Goal: Find specific page/section: Find specific page/section

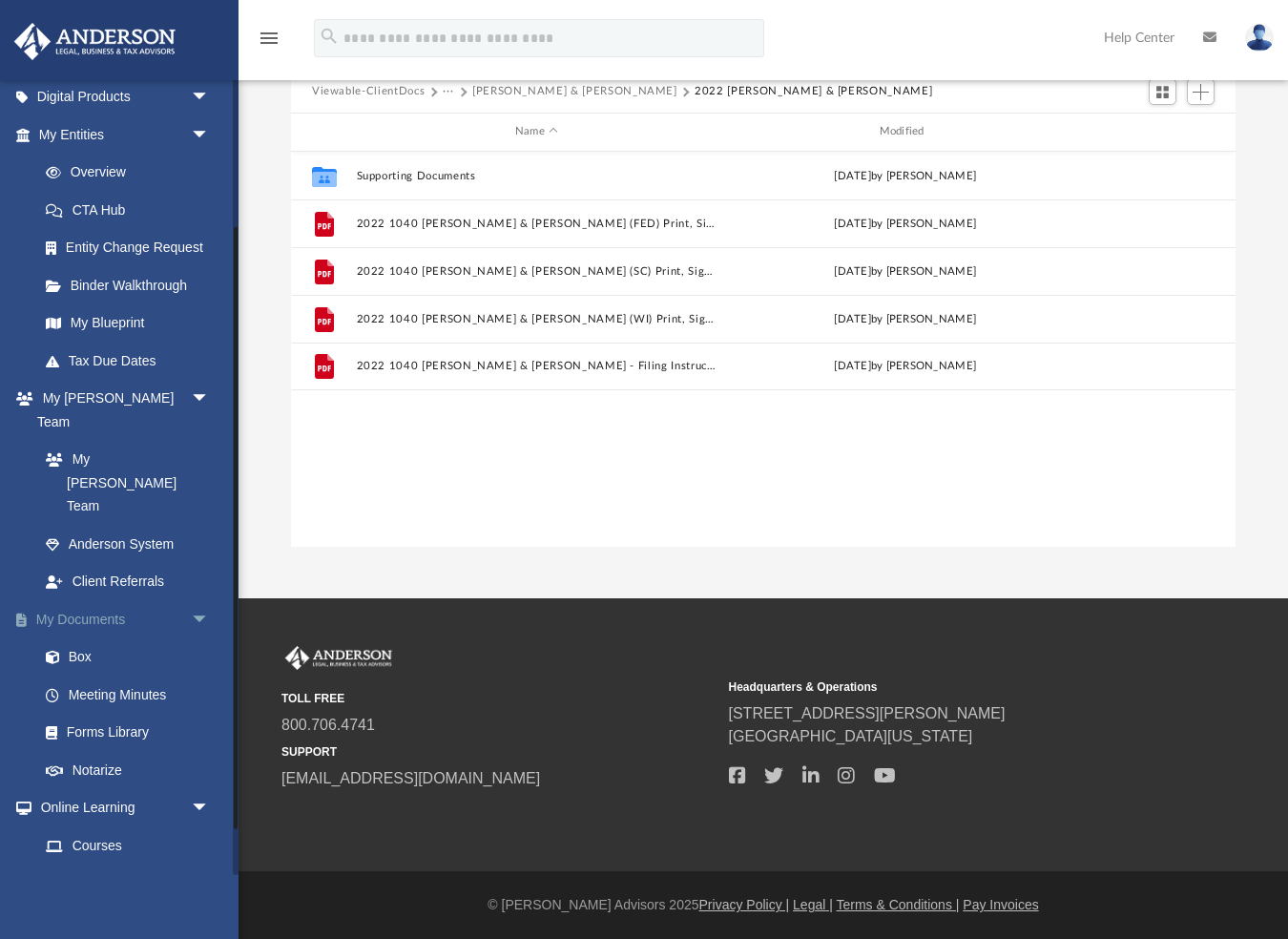
scroll to position [206, 0]
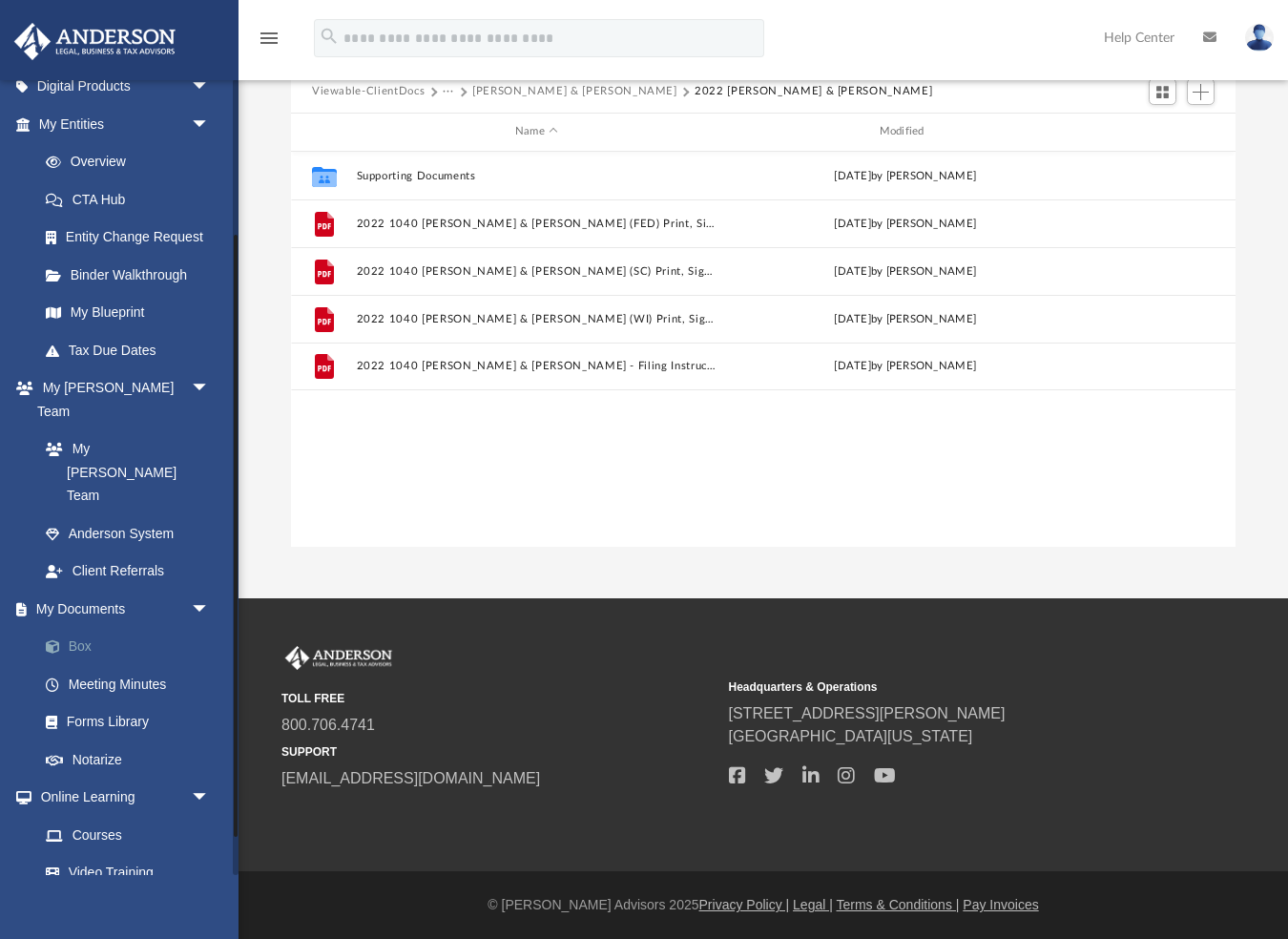
click at [85, 628] on link "Box" at bounding box center [132, 647] width 212 height 38
click at [383, 91] on button "Viewable-ClientDocs" at bounding box center [368, 91] width 112 height 17
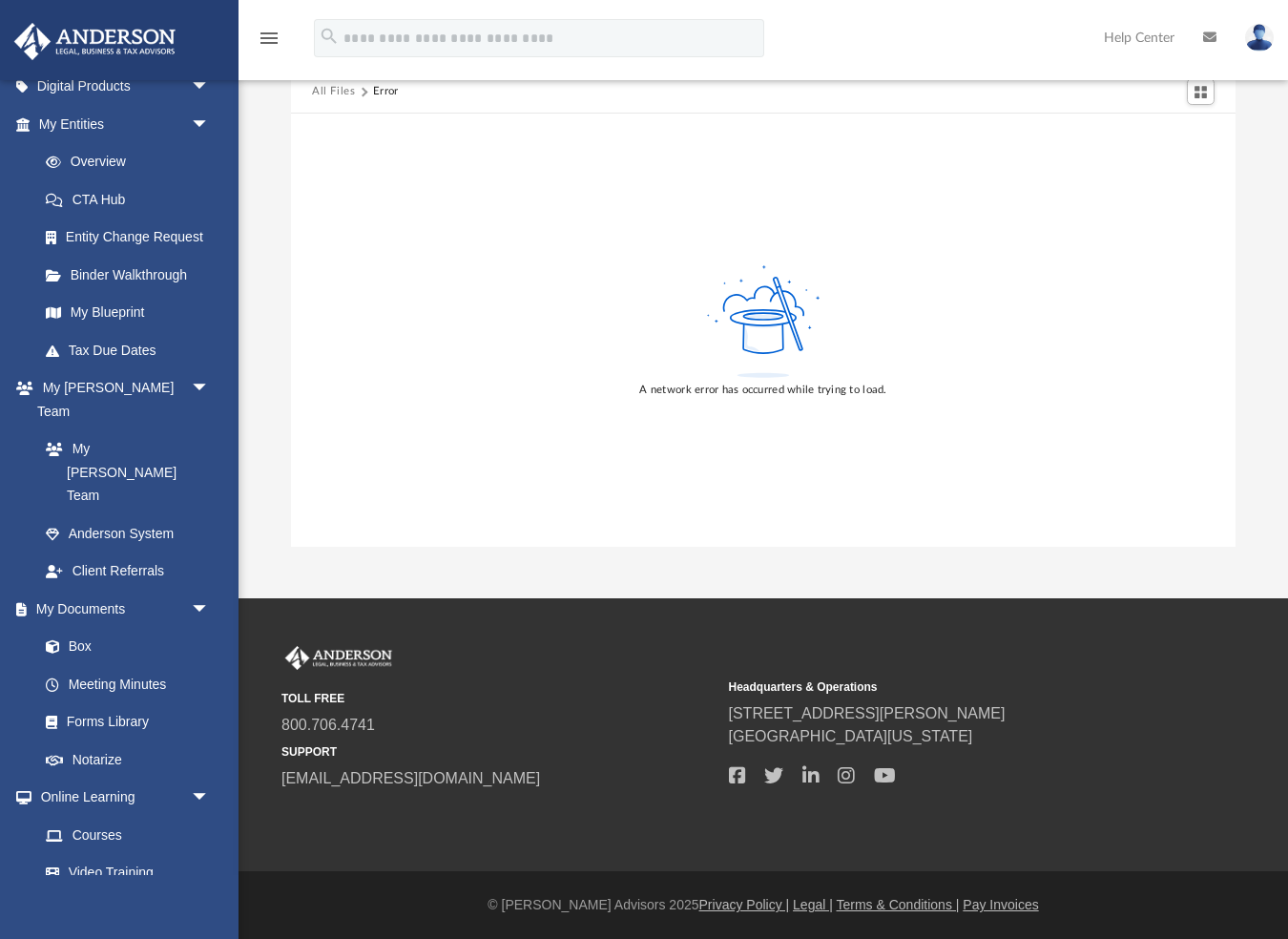
click at [1258, 36] on img at bounding box center [1258, 38] width 29 height 28
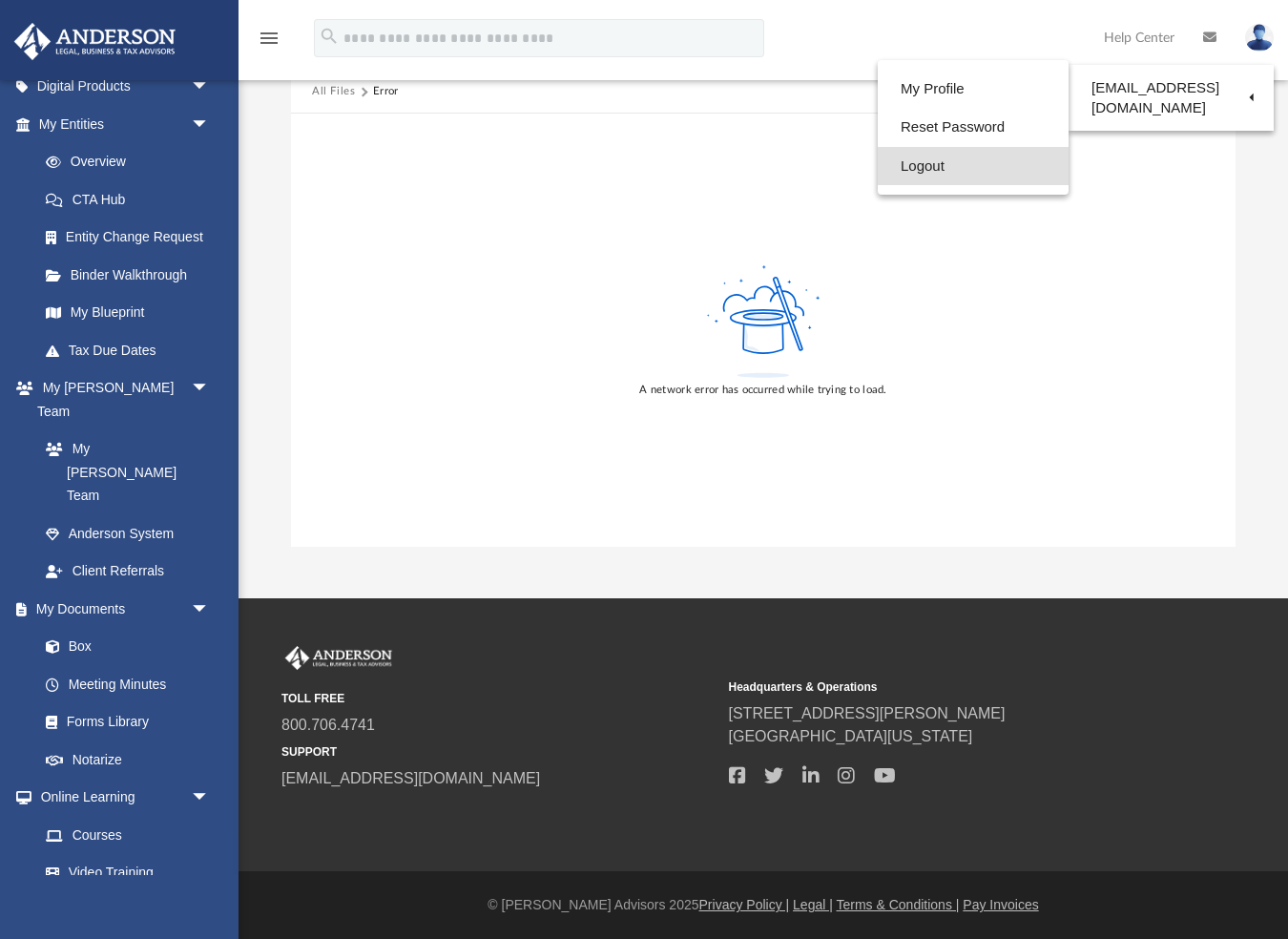
click at [905, 170] on link "Logout" at bounding box center [973, 166] width 191 height 39
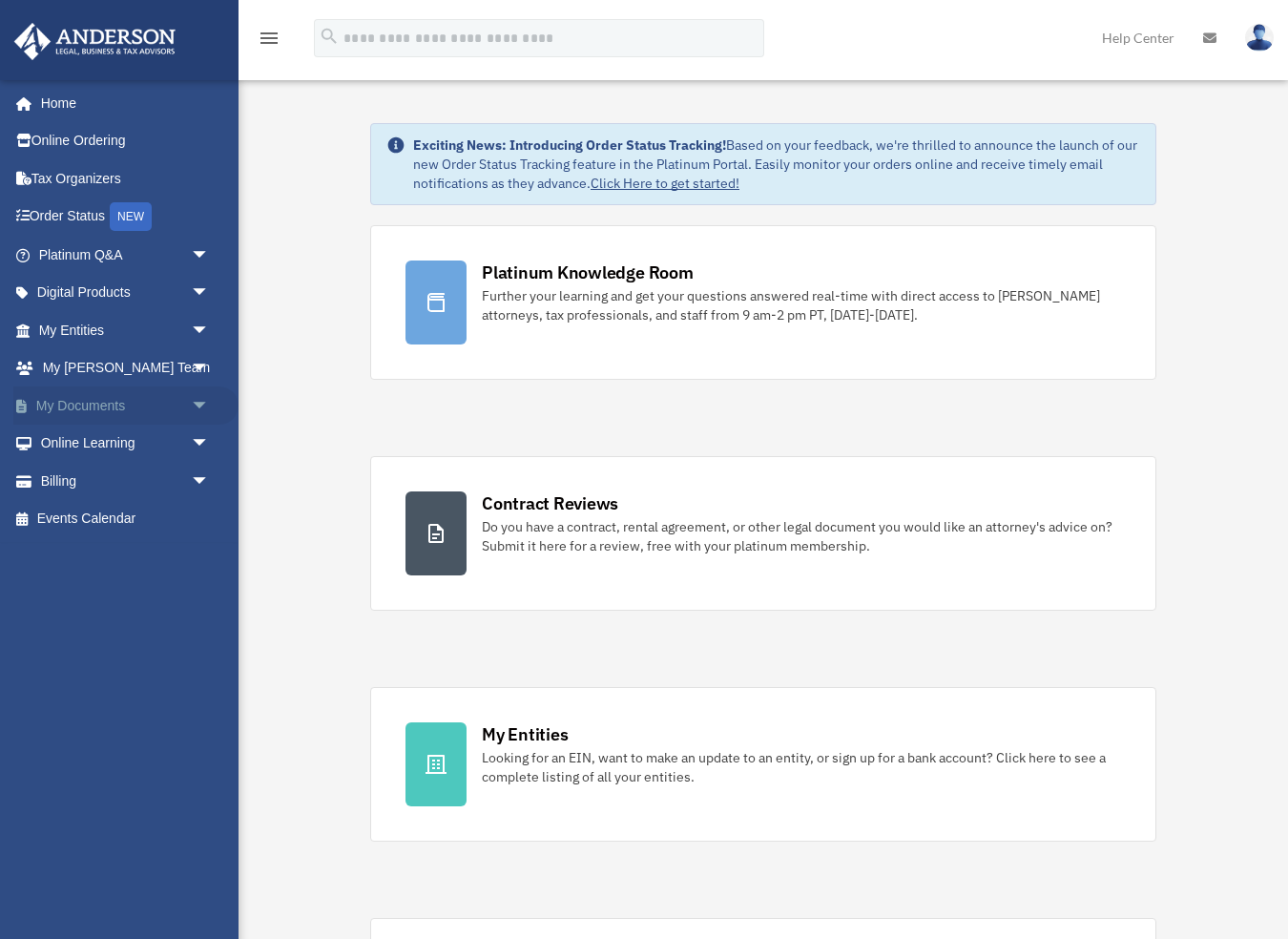
click at [198, 398] on span "arrow_drop_down" at bounding box center [210, 405] width 38 height 39
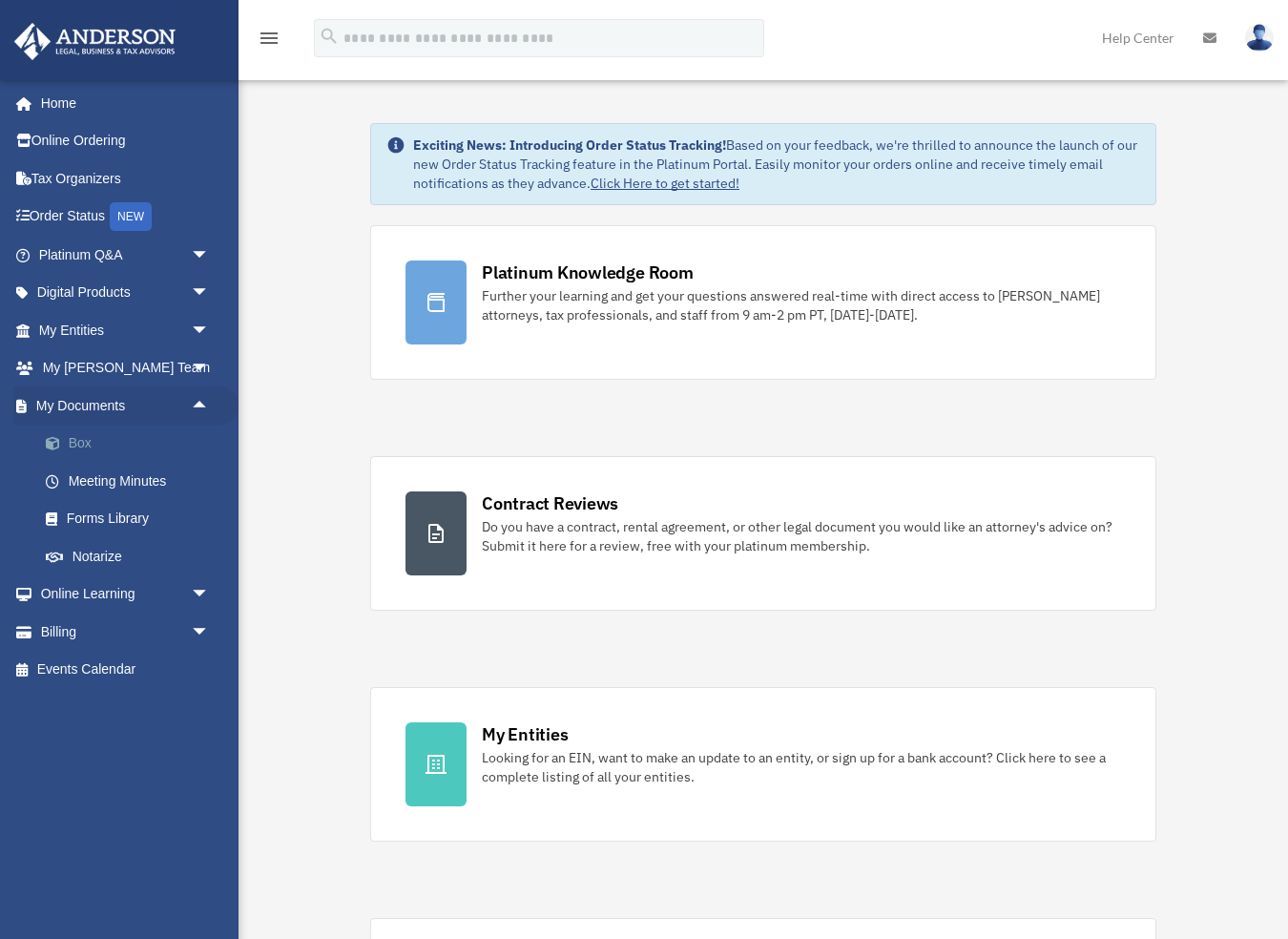
click at [84, 433] on link "Box" at bounding box center [132, 444] width 212 height 38
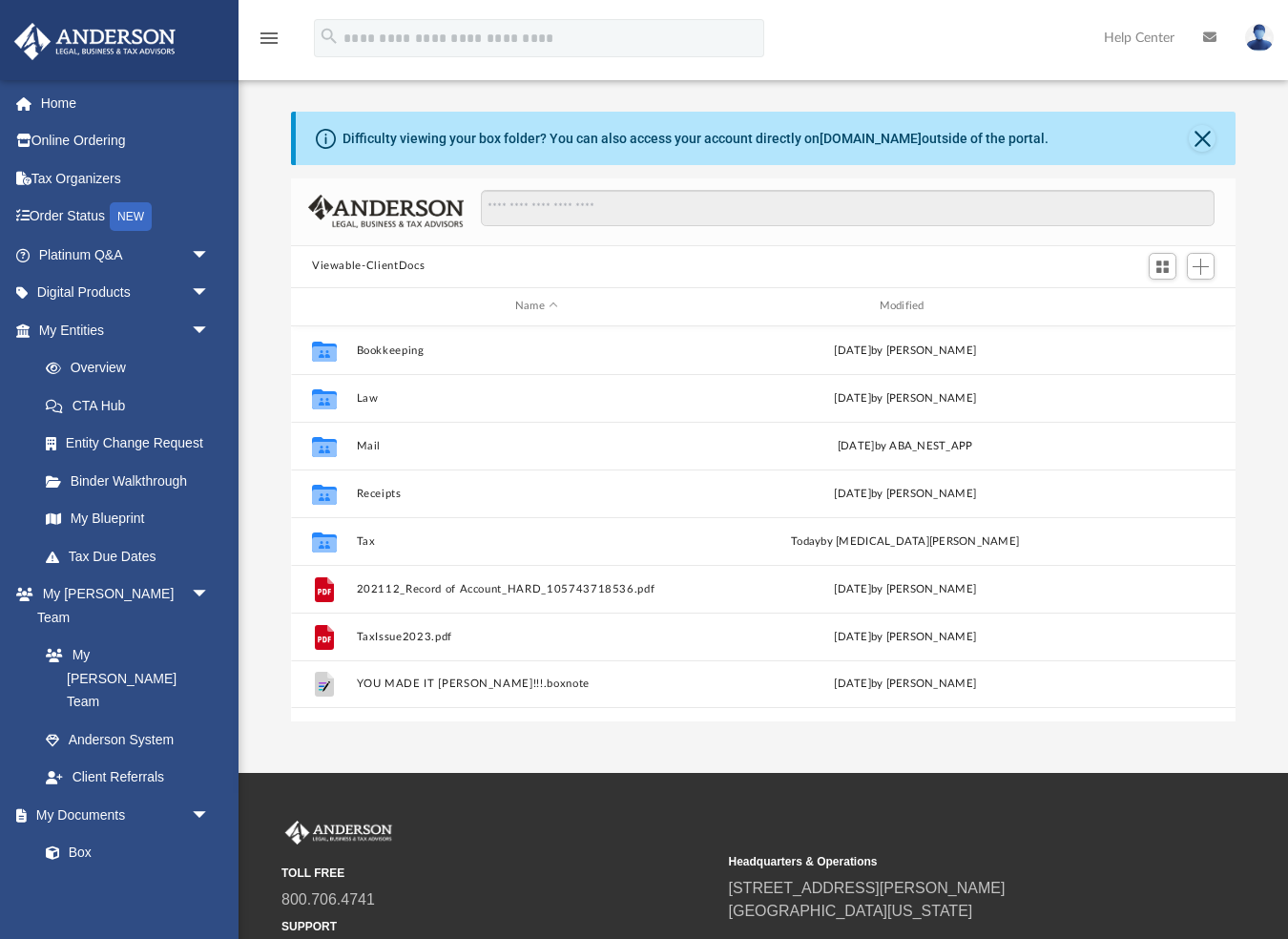
scroll to position [434, 944]
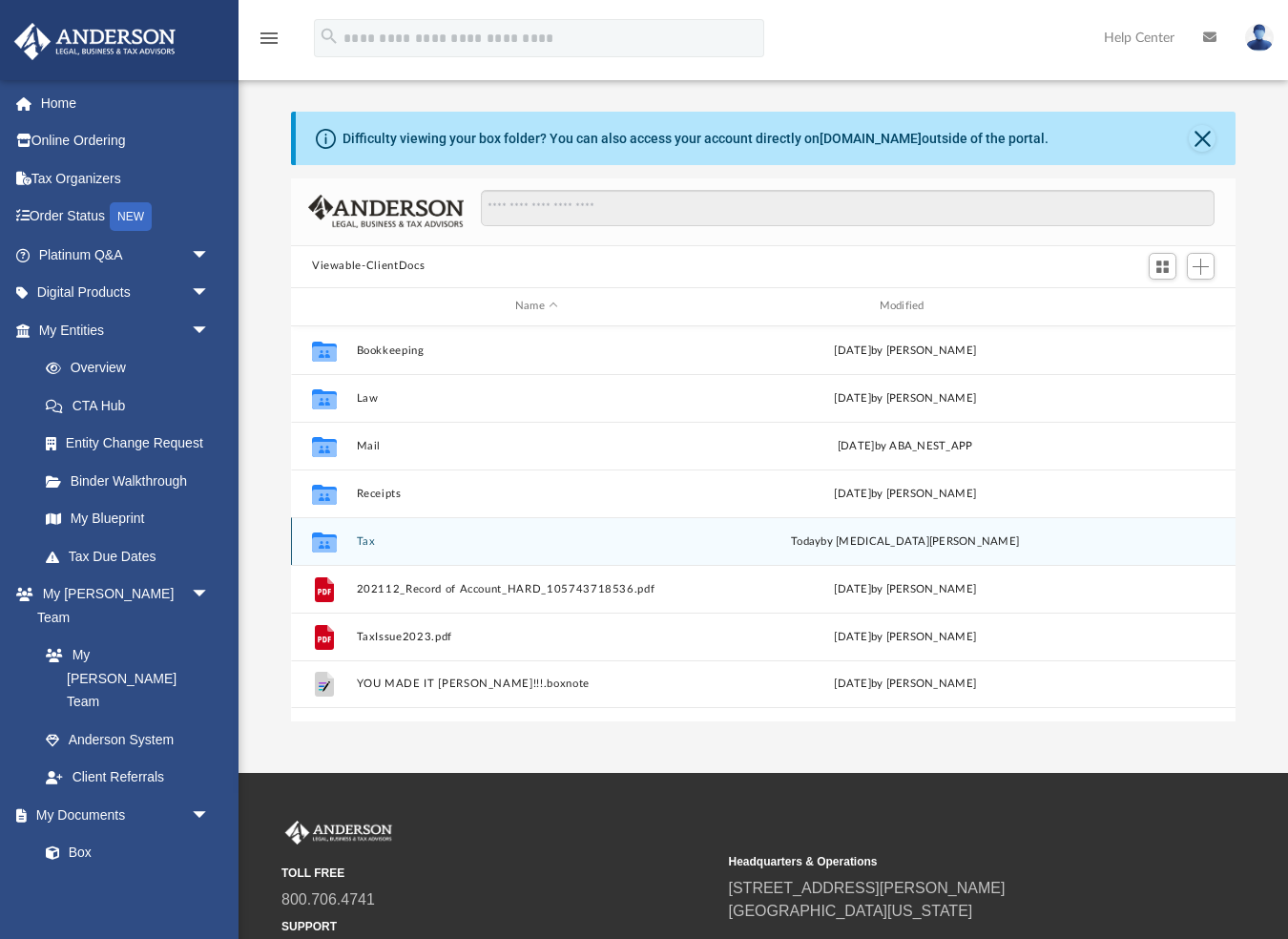
click at [368, 538] on button "Tax" at bounding box center [537, 540] width 360 height 12
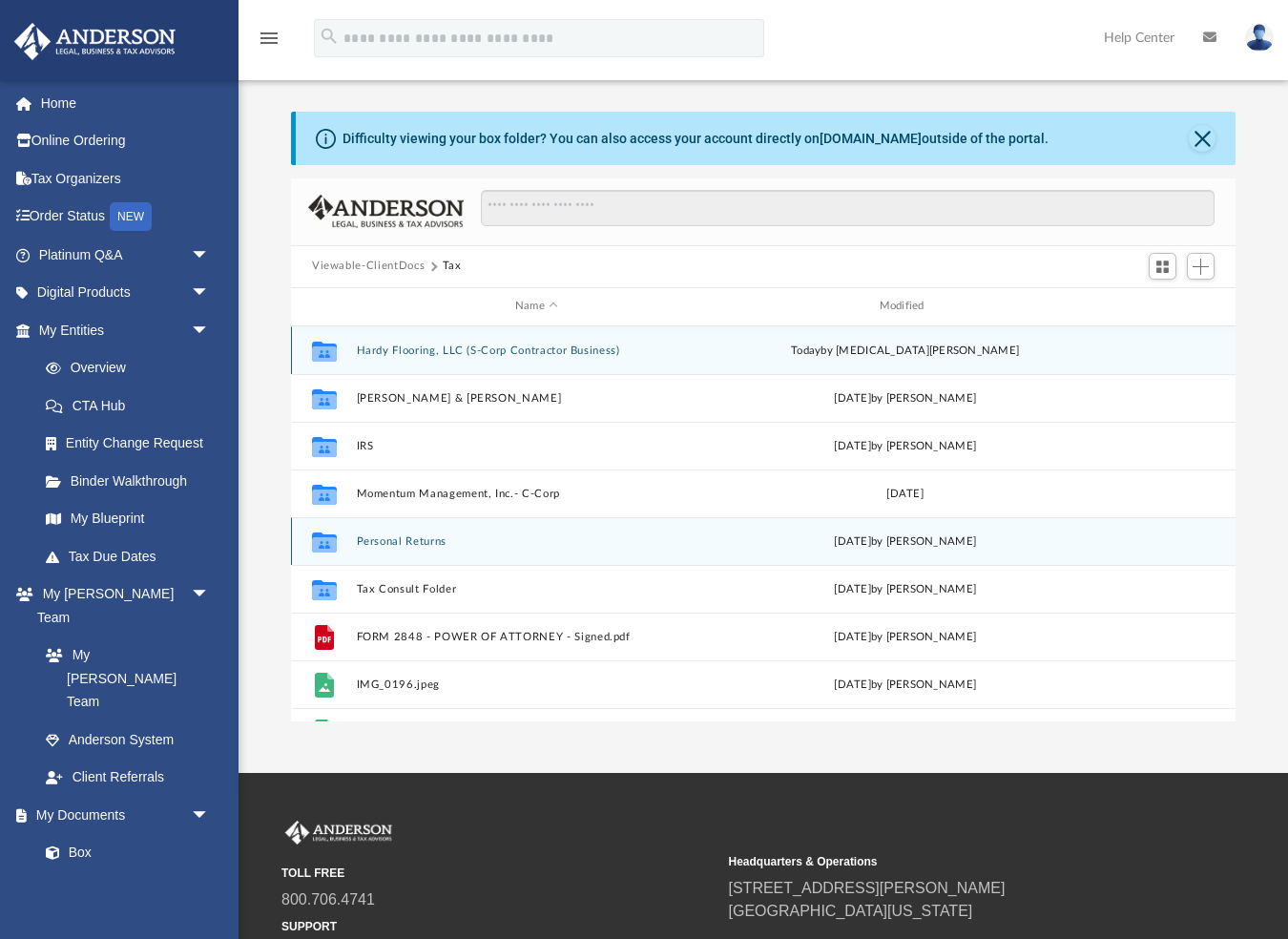
scroll to position [0, 0]
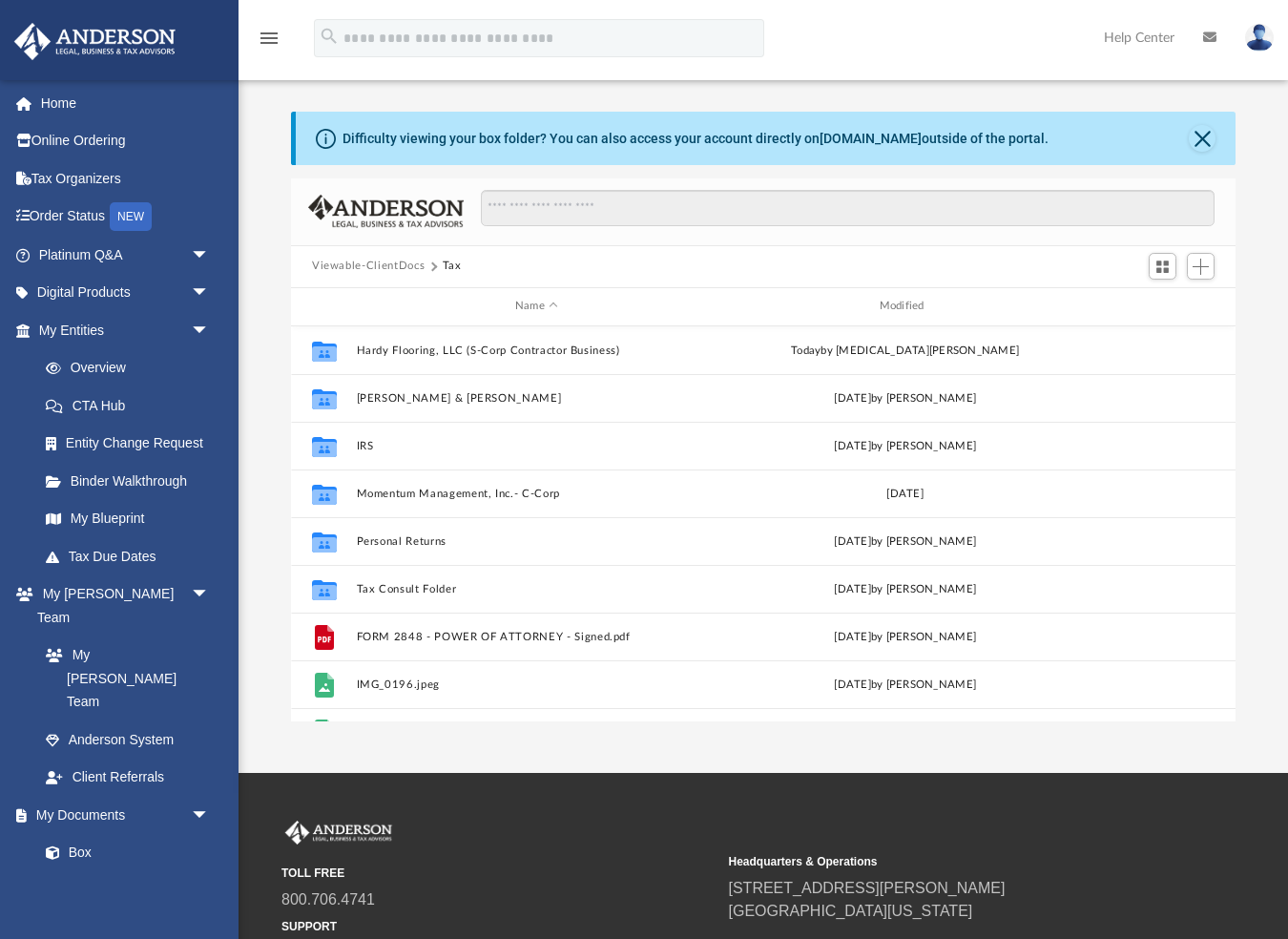
click at [370, 268] on button "Viewable-ClientDocs" at bounding box center [368, 266] width 112 height 17
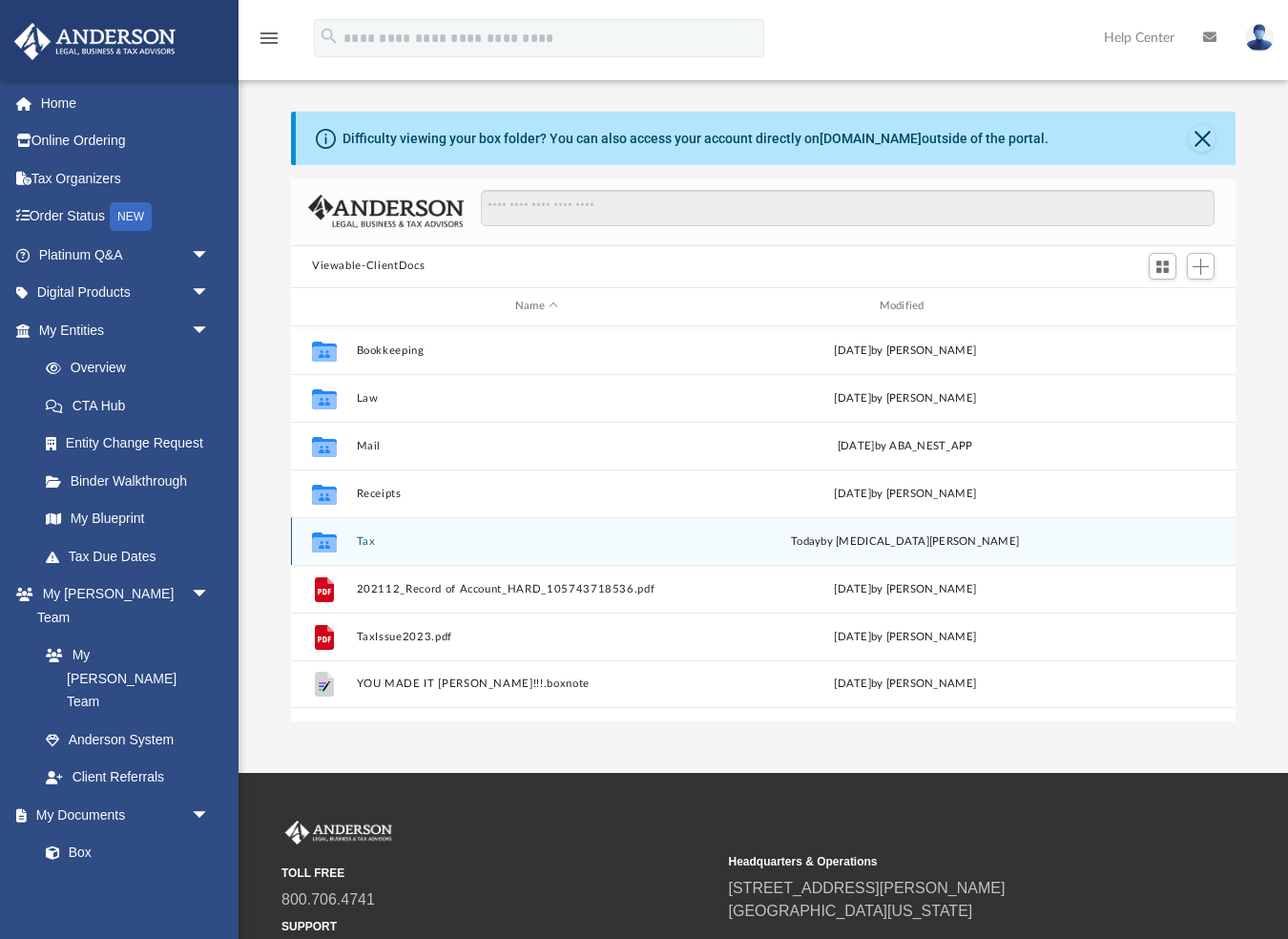
click at [366, 538] on button "Tax" at bounding box center [537, 540] width 360 height 12
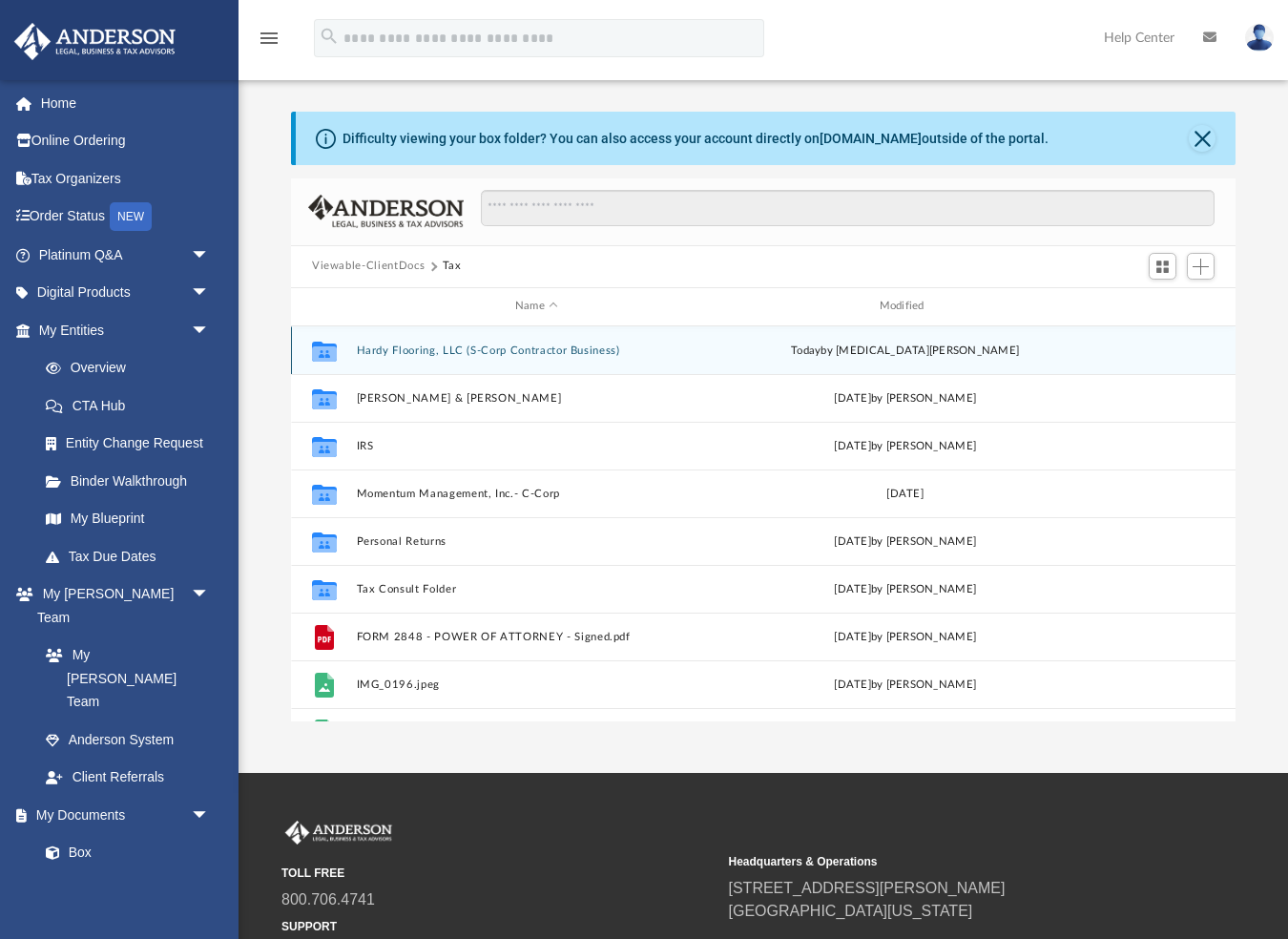
click at [415, 352] on button "Hardy Flooring, LLC (S-Corp Contractor Business)" at bounding box center [537, 349] width 360 height 12
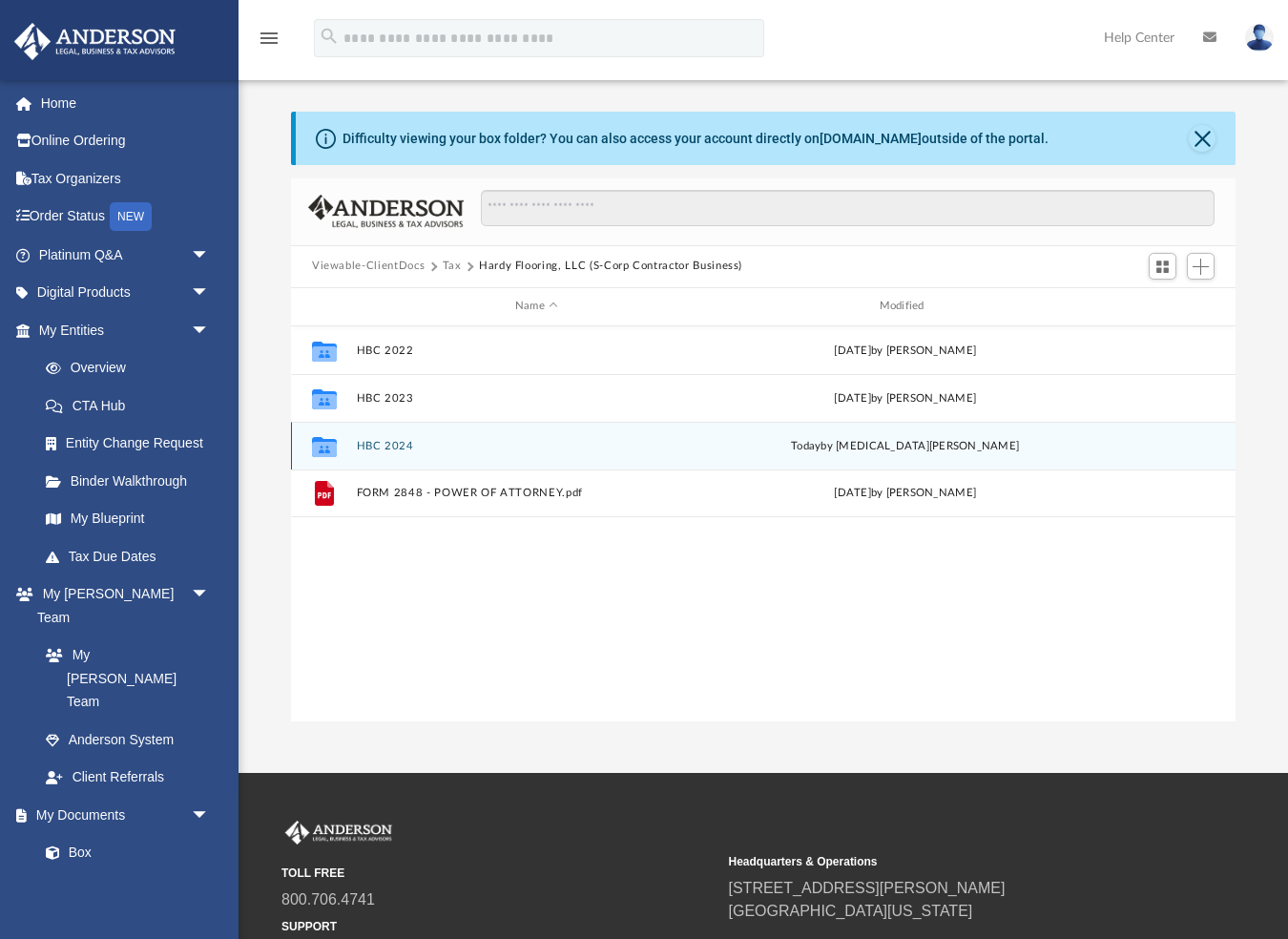
click at [376, 445] on button "HBC 2024" at bounding box center [537, 445] width 360 height 12
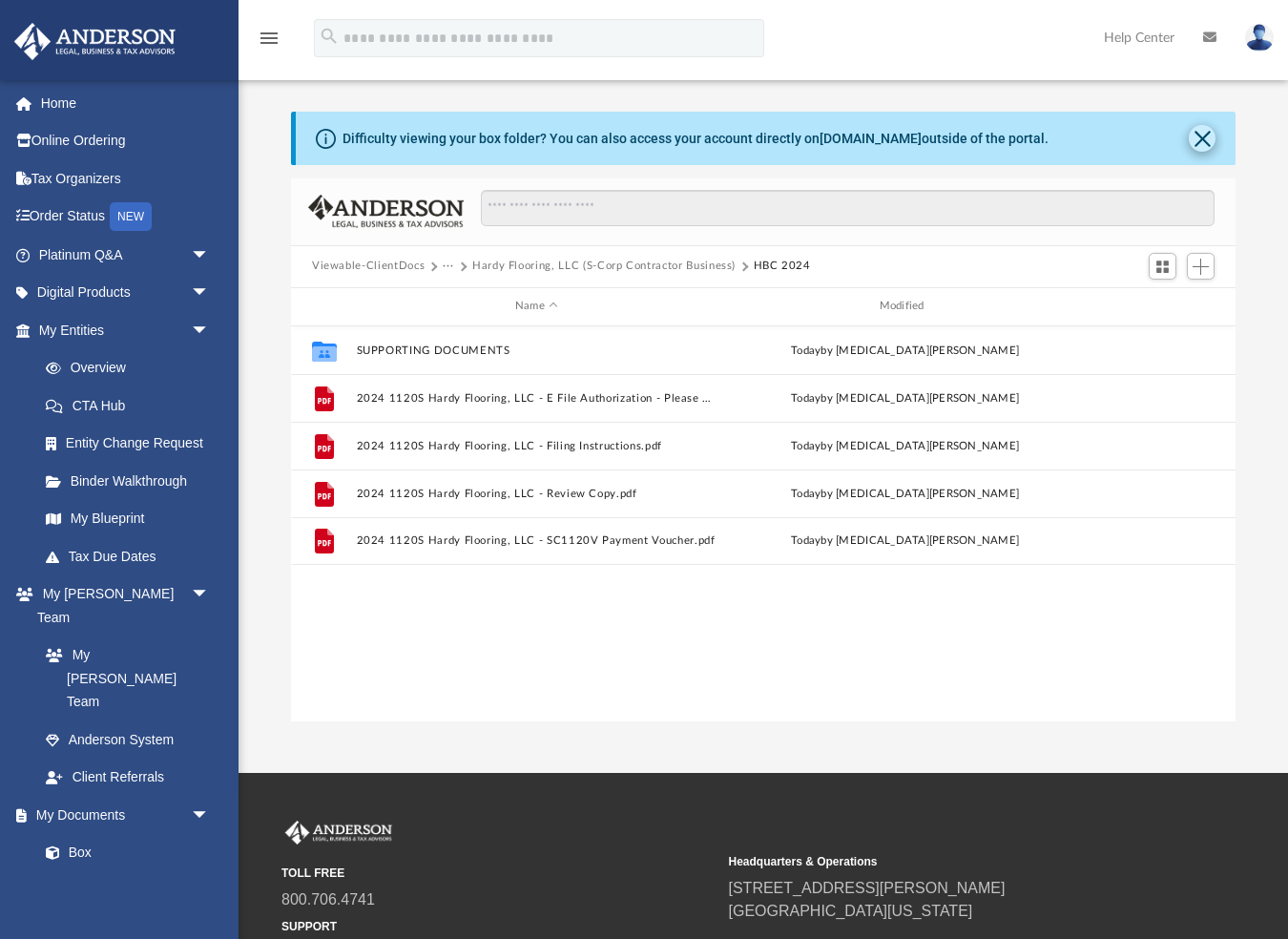
click at [1201, 137] on button "Close" at bounding box center [1201, 138] width 27 height 27
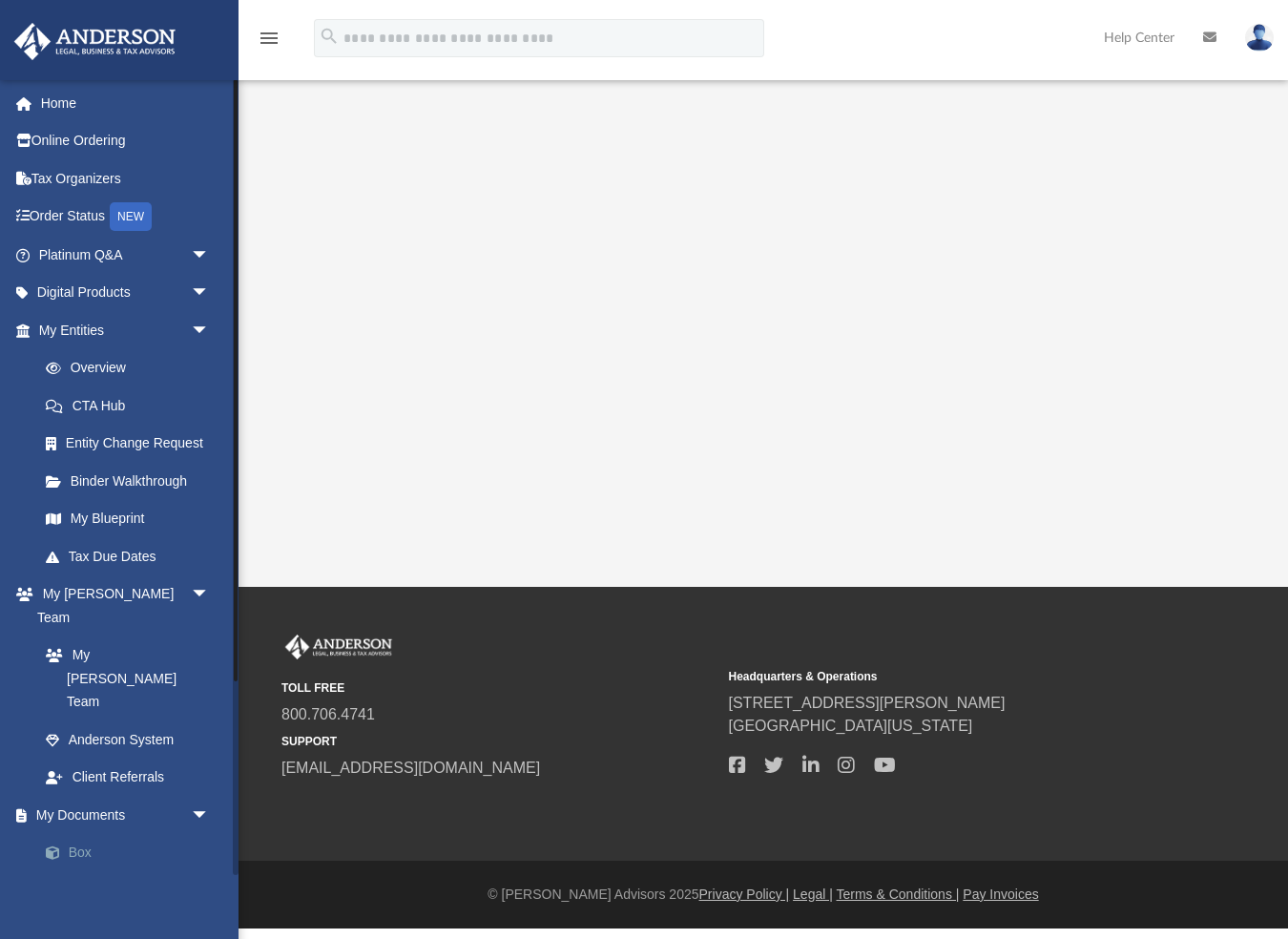
click at [82, 834] on link "Box" at bounding box center [132, 852] width 212 height 38
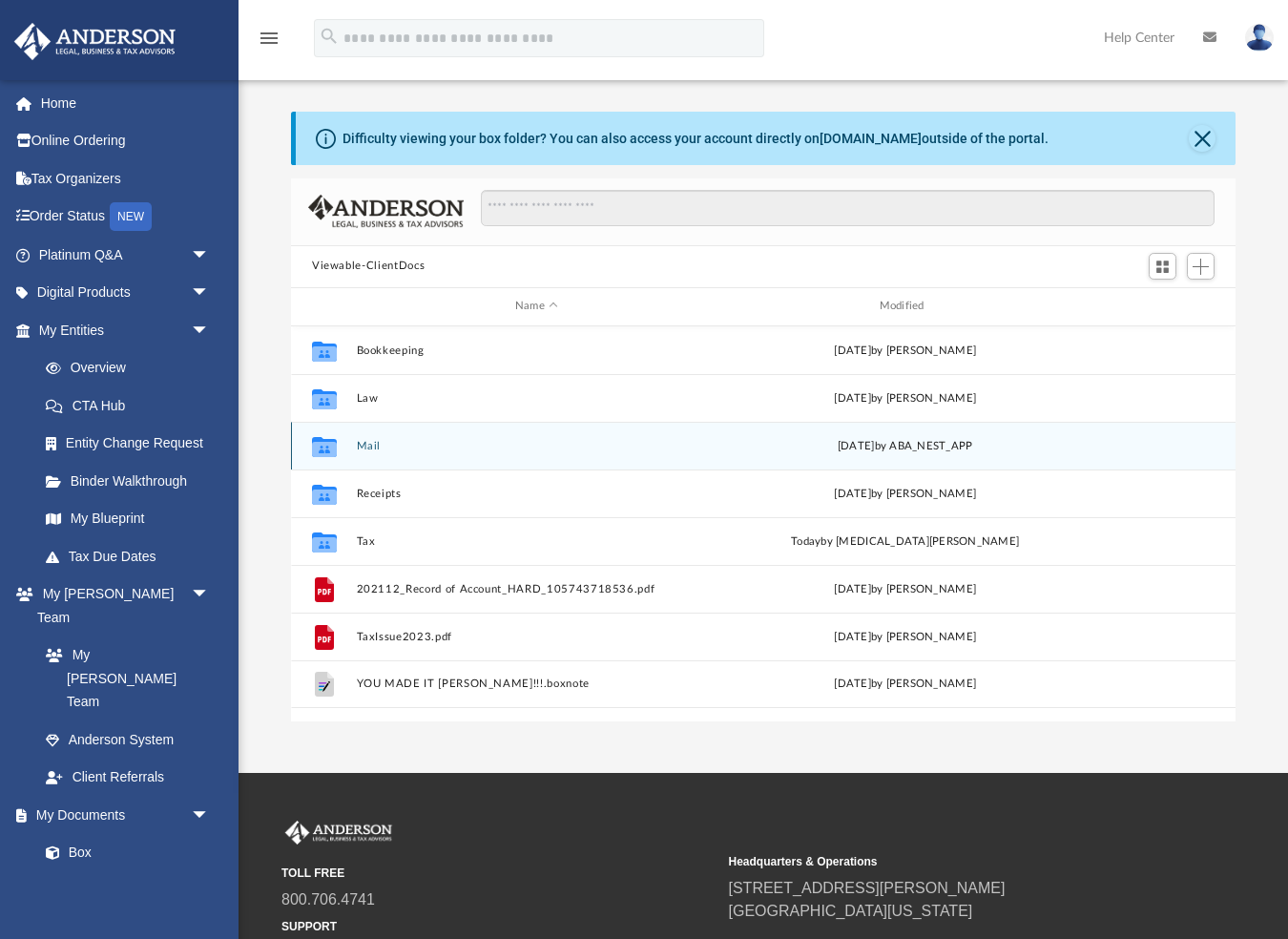
scroll to position [434, 944]
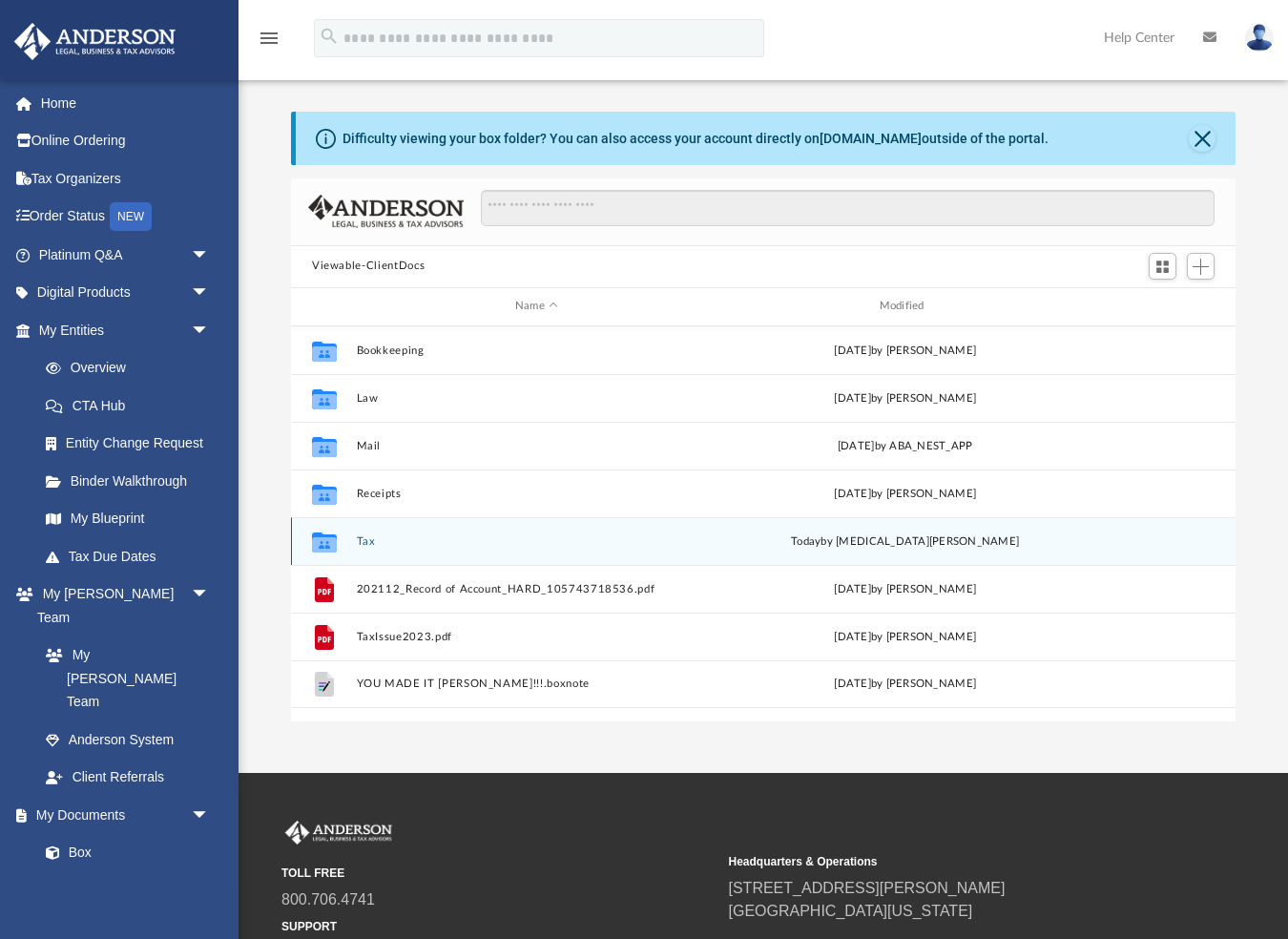
click at [374, 545] on button "Tax" at bounding box center [537, 540] width 360 height 12
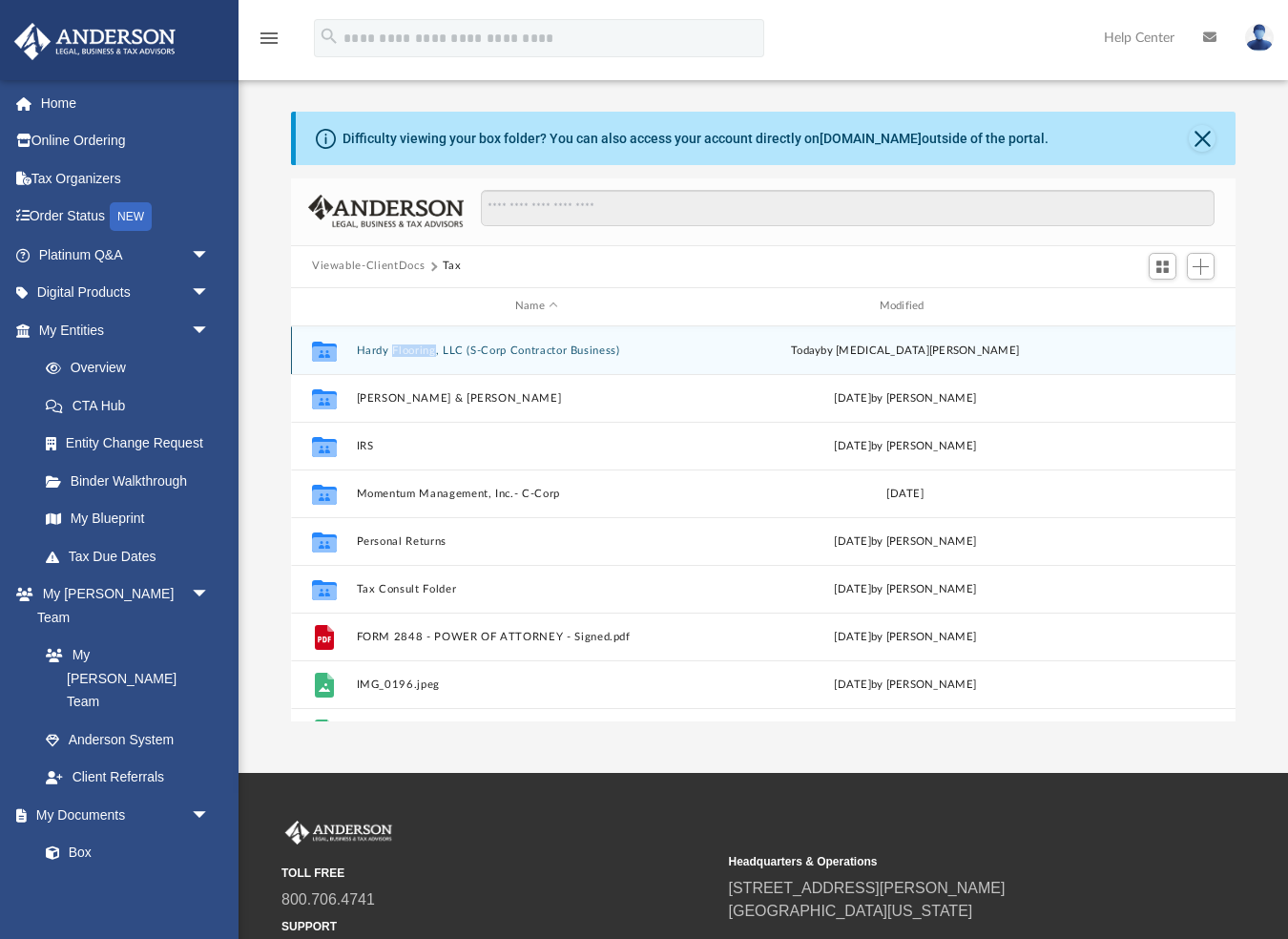
click at [328, 353] on icon "grid" at bounding box center [324, 350] width 25 height 20
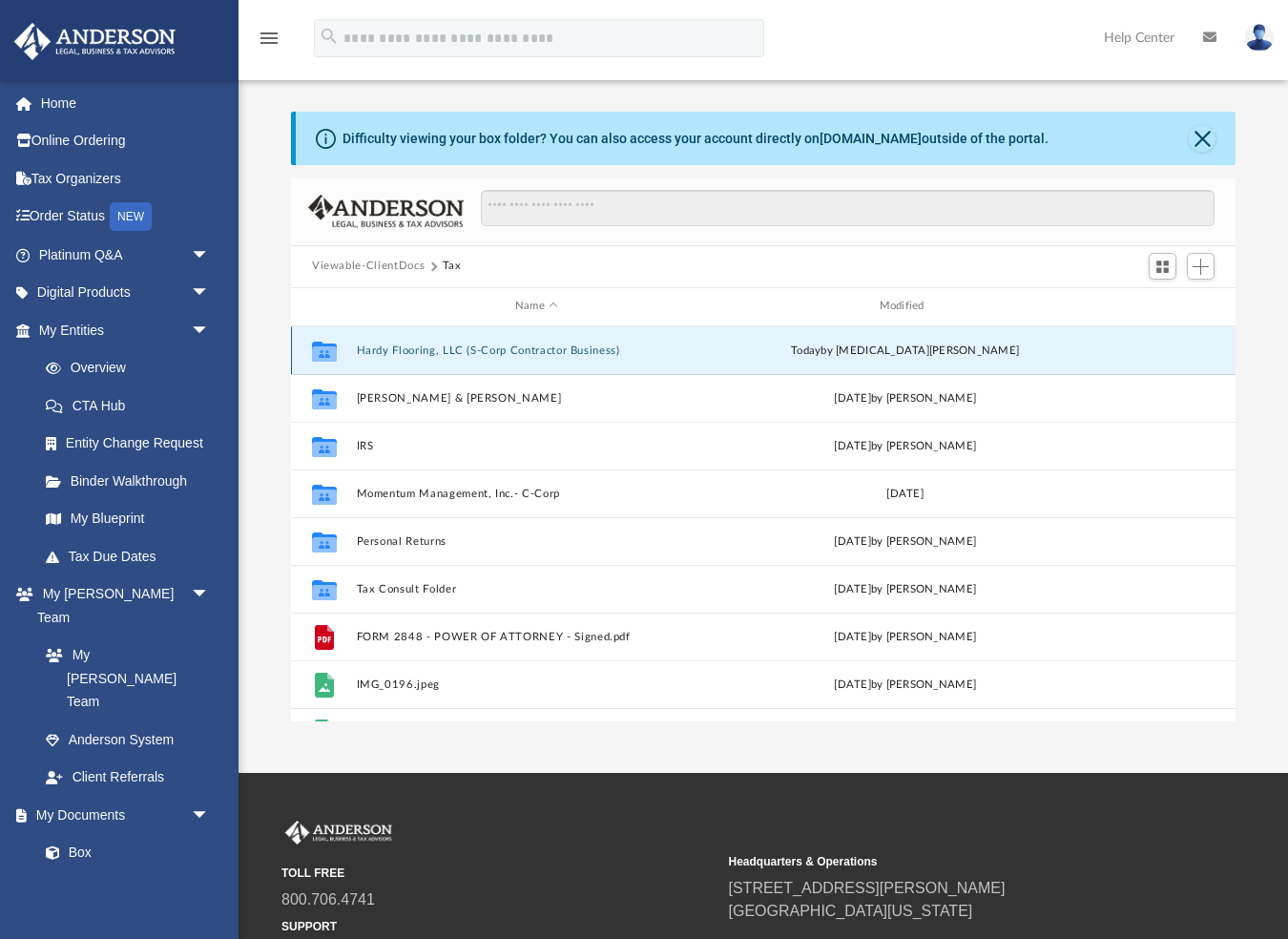
click at [322, 347] on icon "grid" at bounding box center [324, 352] width 25 height 15
click at [1187, 154] on div "Difficulty viewing your box folder? You can also access your account directly o…" at bounding box center [765, 138] width 940 height 54
click at [1197, 135] on button "Close" at bounding box center [1201, 138] width 27 height 27
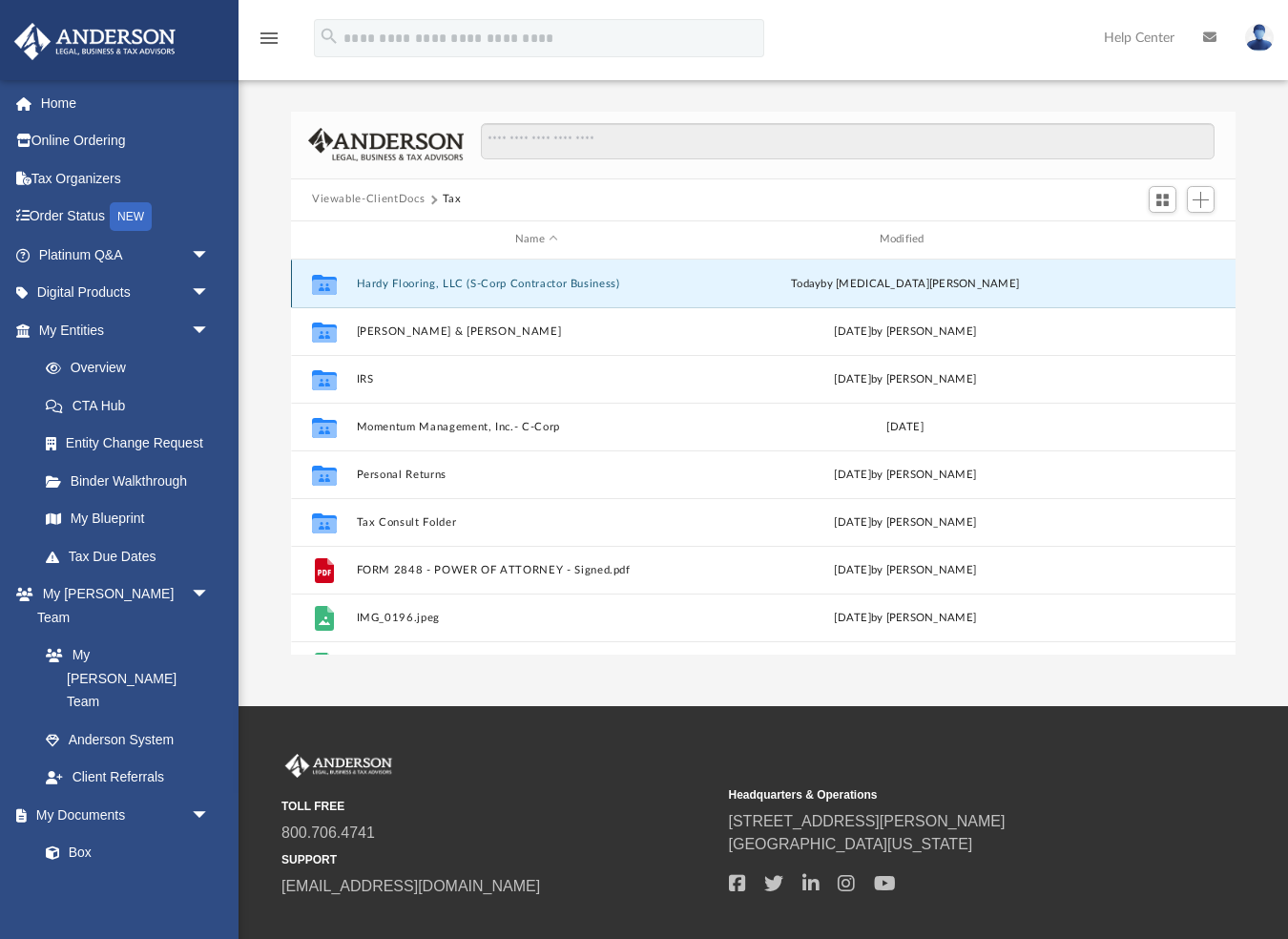
click at [323, 280] on icon "grid" at bounding box center [324, 285] width 25 height 15
